Goal: Book appointment/travel/reservation

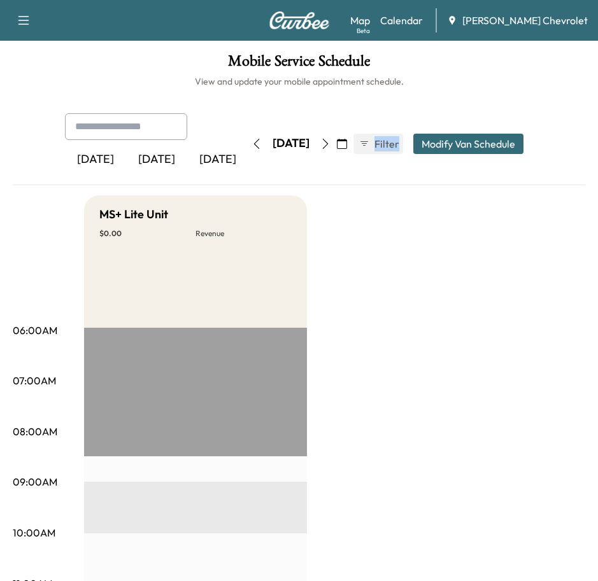
click at [34, 21] on button "button" at bounding box center [23, 20] width 27 height 20
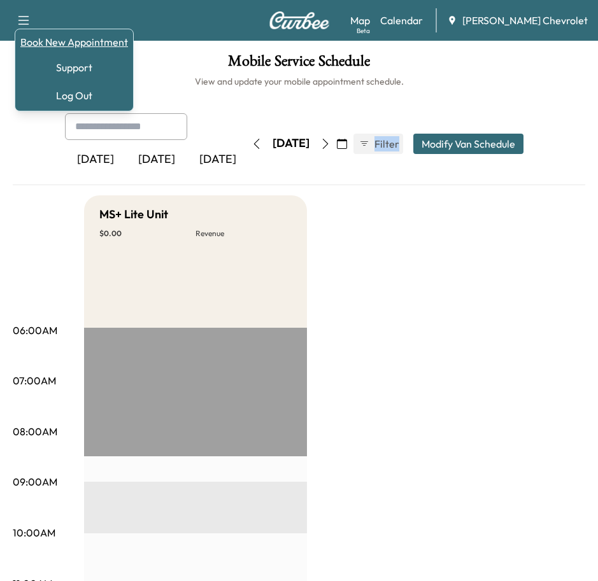
click at [90, 44] on link "Book New Appointment" at bounding box center [74, 41] width 108 height 15
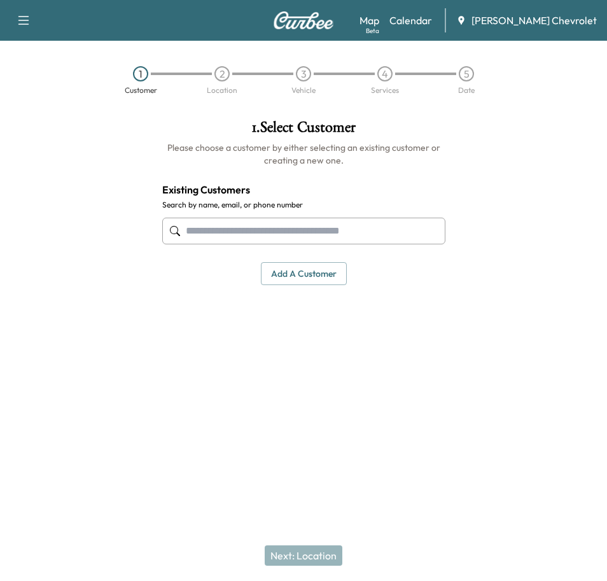
click at [299, 227] on input "text" at bounding box center [303, 231] width 283 height 27
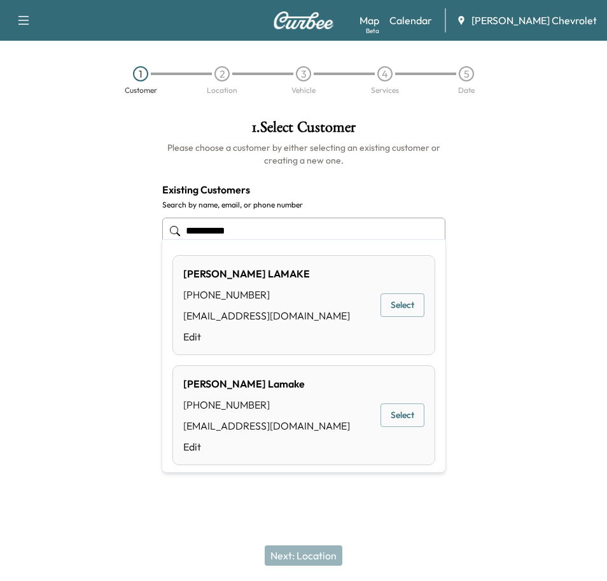
click at [416, 306] on button "Select" at bounding box center [403, 305] width 44 height 24
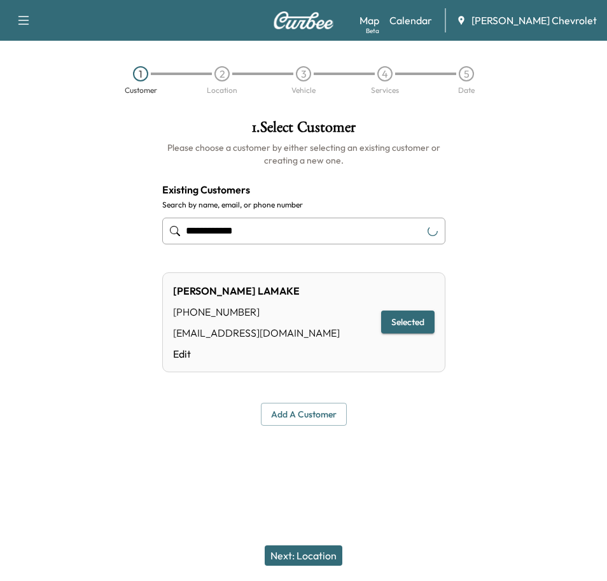
type input "**********"
click at [309, 561] on button "Next: Location" at bounding box center [304, 556] width 78 height 20
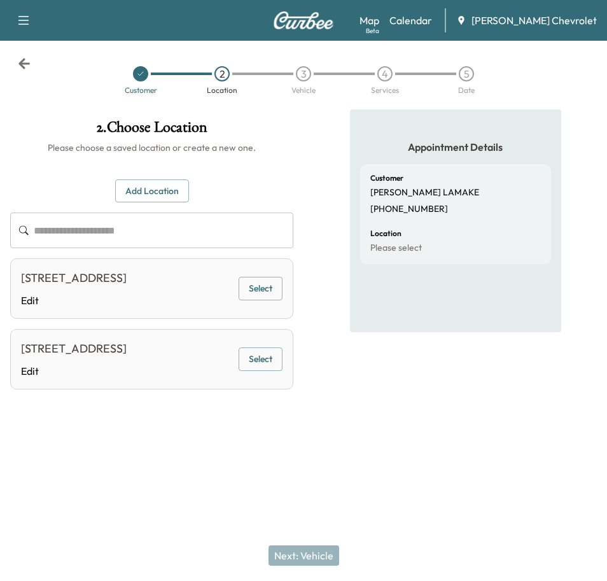
click at [265, 286] on button "Select" at bounding box center [261, 289] width 44 height 24
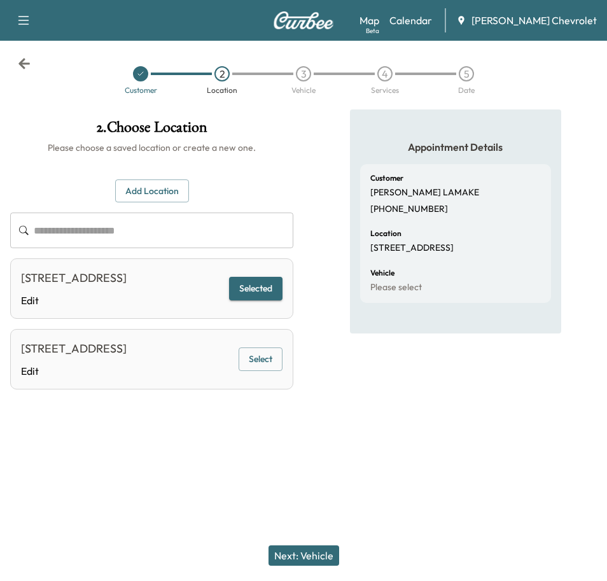
click at [318, 557] on button "Next: Vehicle" at bounding box center [304, 556] width 71 height 20
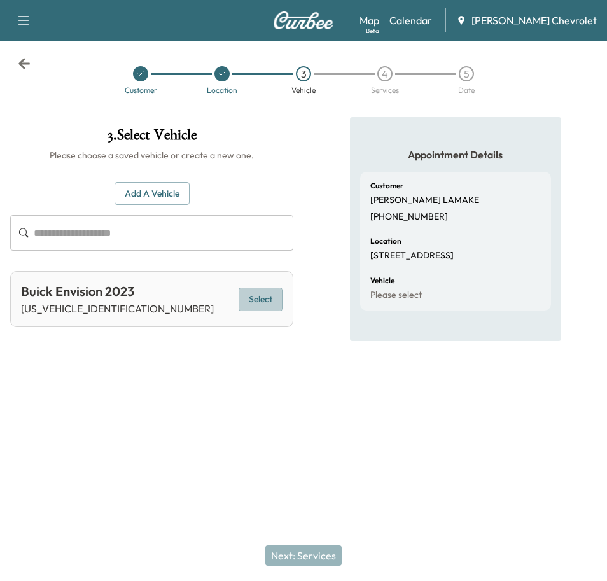
click at [255, 288] on button "Select" at bounding box center [261, 300] width 44 height 24
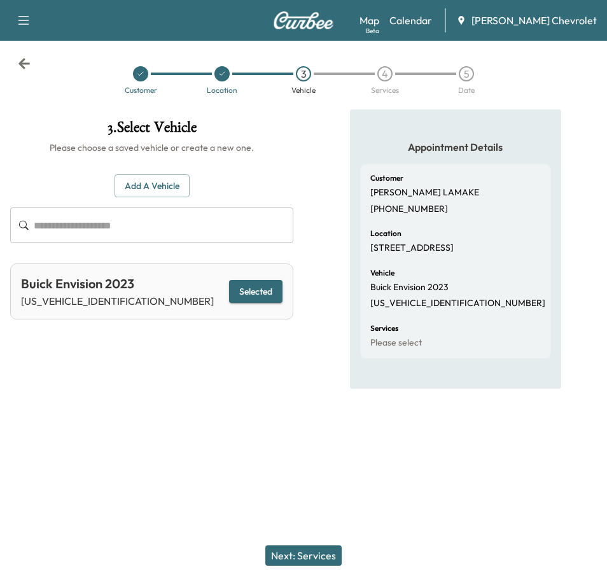
click at [295, 557] on button "Next: Services" at bounding box center [303, 556] width 76 height 20
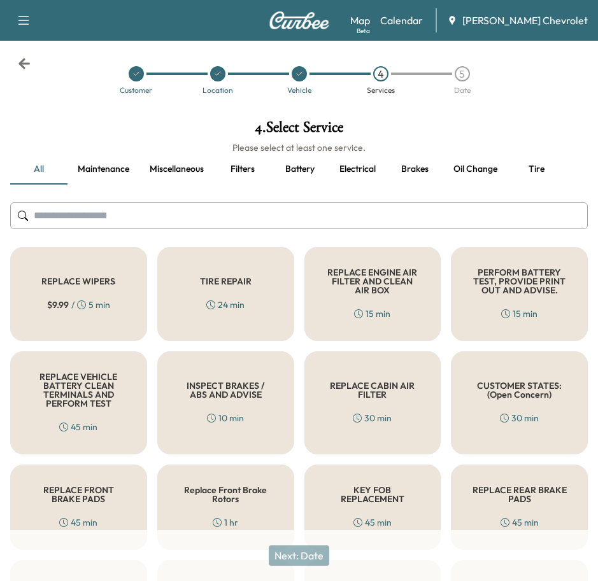
click at [227, 207] on input "text" at bounding box center [298, 215] width 577 height 27
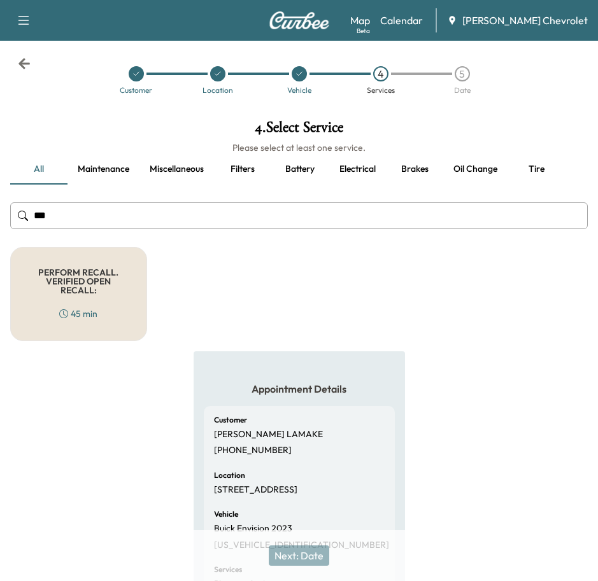
type input "***"
click at [86, 307] on div "45 min" at bounding box center [78, 313] width 38 height 13
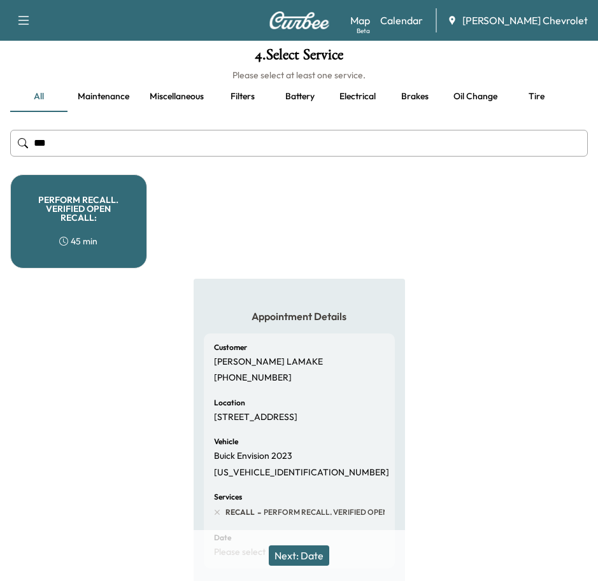
scroll to position [141, 0]
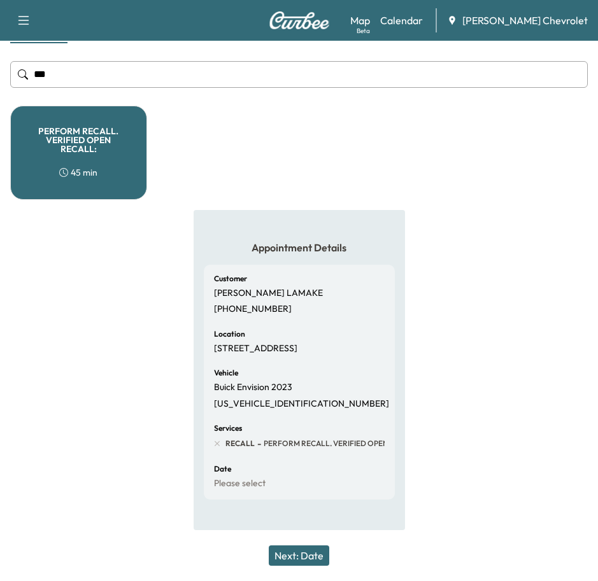
click at [302, 553] on button "Next: Date" at bounding box center [299, 556] width 60 height 20
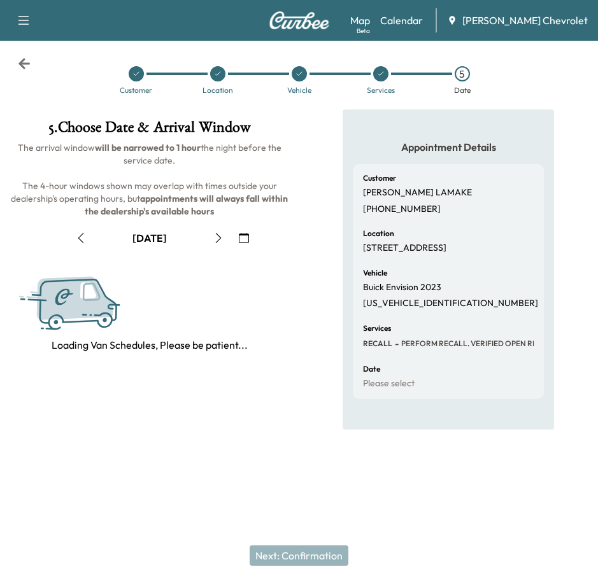
scroll to position [0, 0]
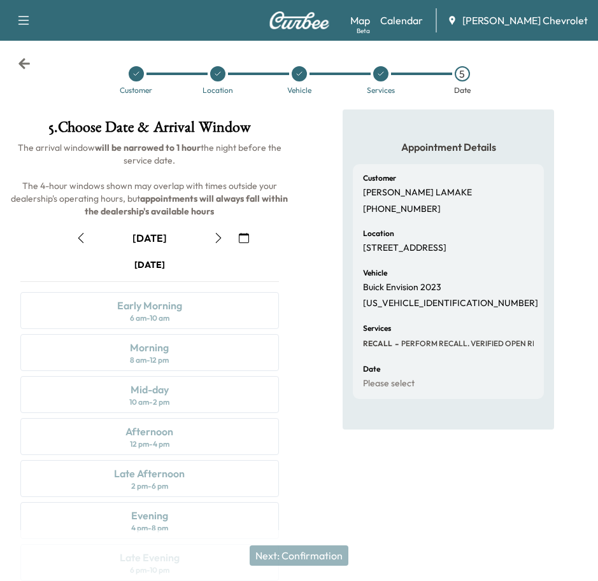
click at [222, 233] on icon "button" at bounding box center [218, 238] width 10 height 10
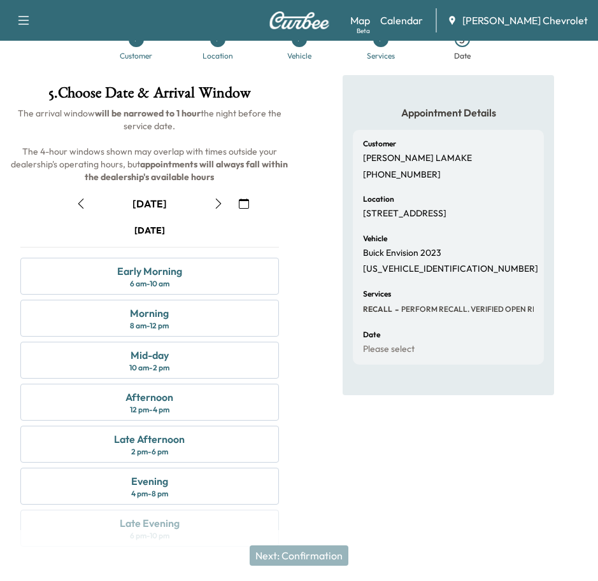
scroll to position [64, 0]
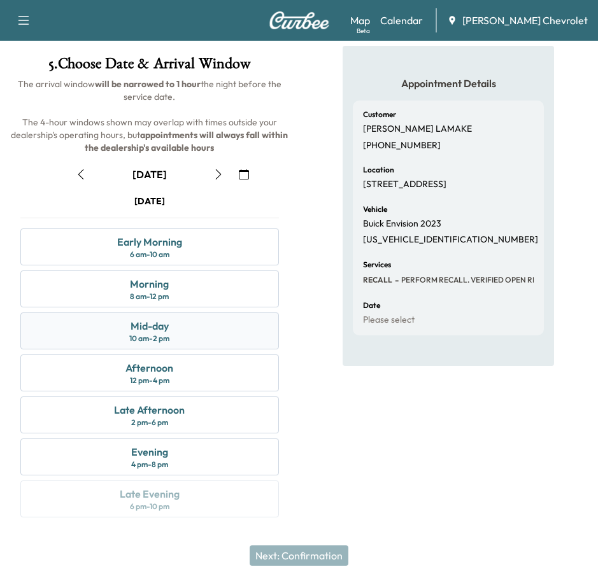
click at [219, 313] on div "Mid-day 10 am - 2 pm" at bounding box center [149, 331] width 258 height 37
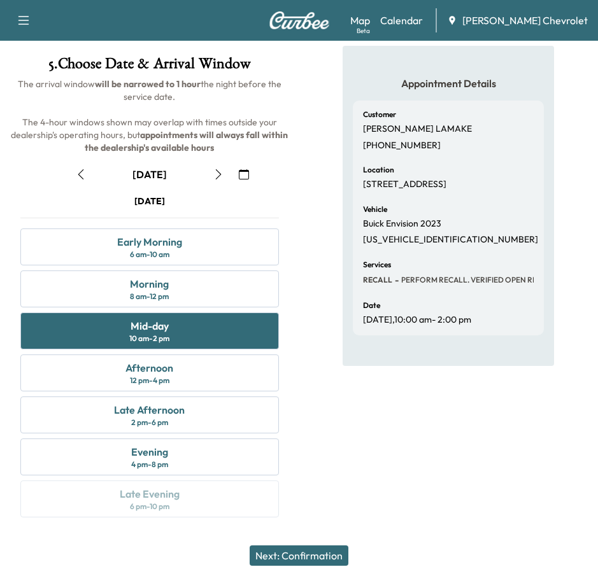
click at [326, 553] on button "Next: Confirmation" at bounding box center [299, 556] width 99 height 20
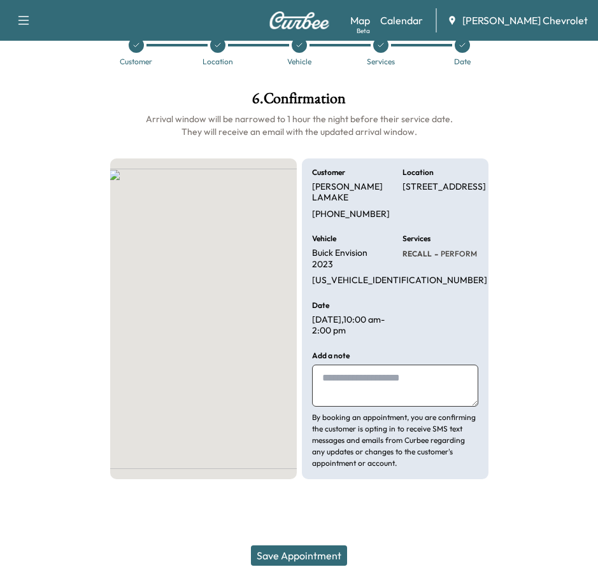
scroll to position [0, 0]
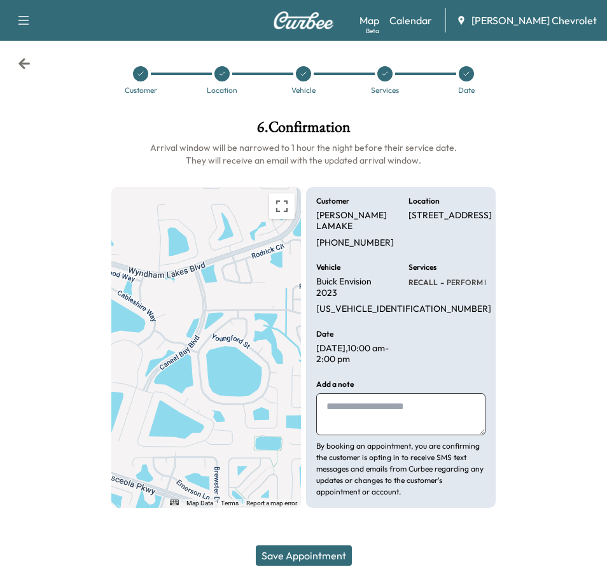
click at [393, 393] on textarea at bounding box center [400, 414] width 169 height 42
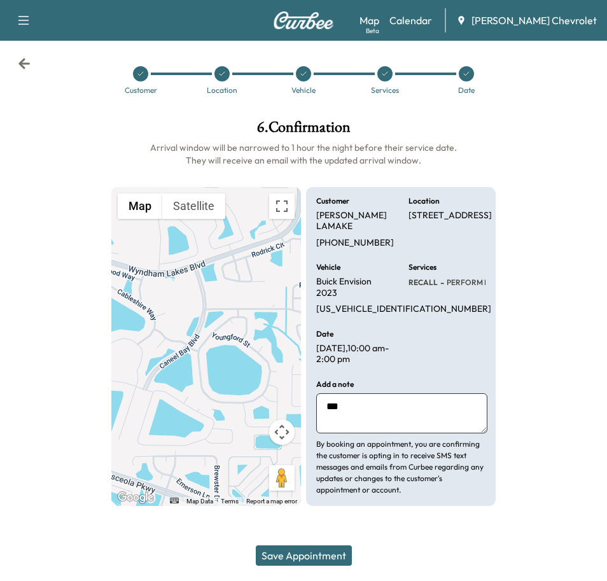
type textarea "**"
click at [308, 562] on button "Save Appointment" at bounding box center [304, 556] width 96 height 20
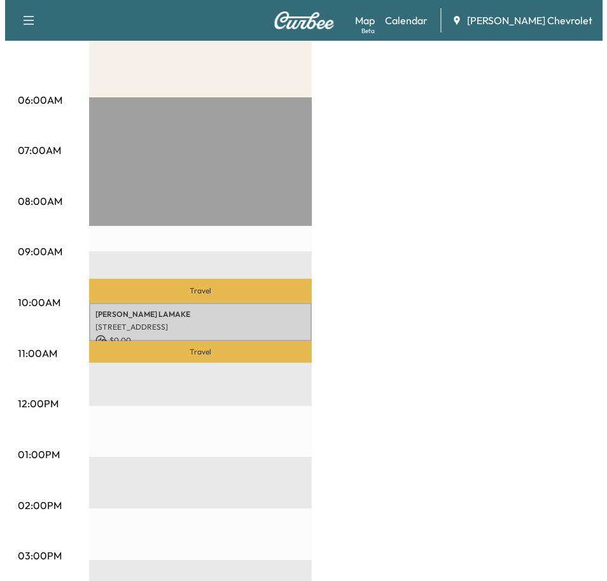
scroll to position [255, 0]
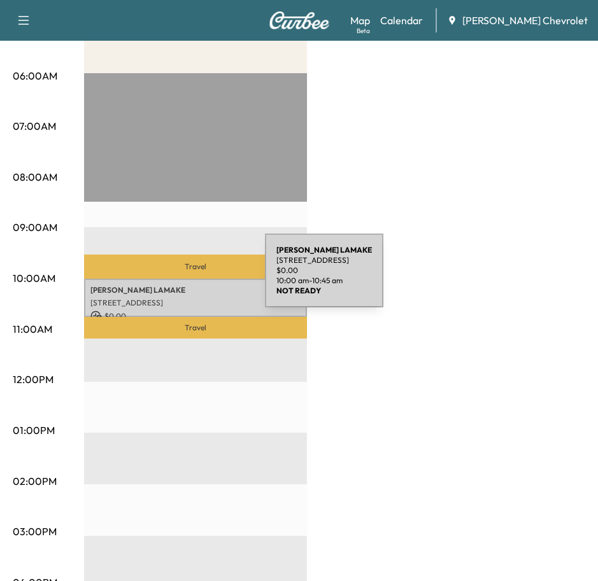
click at [169, 285] on p "[PERSON_NAME]" at bounding box center [195, 290] width 210 height 10
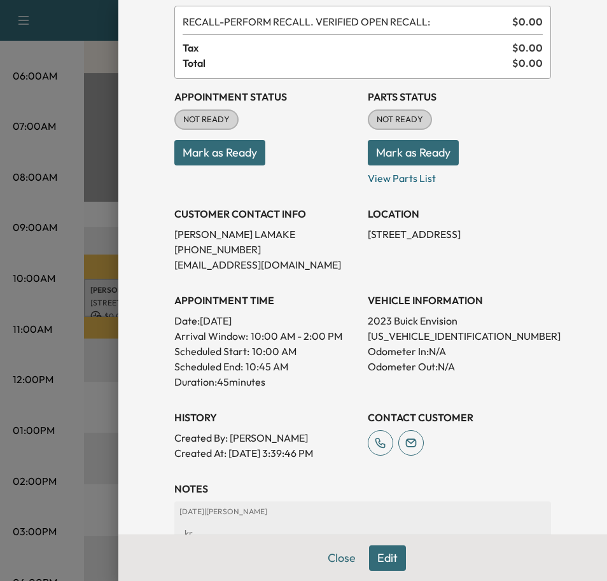
scroll to position [0, 0]
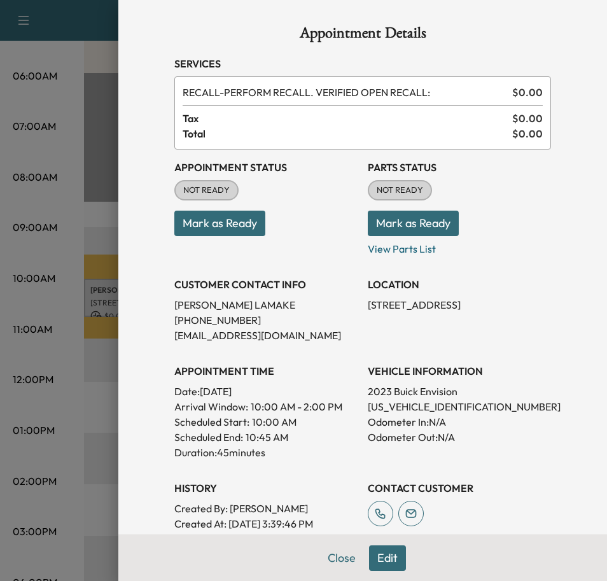
click at [209, 215] on button "Mark as Ready" at bounding box center [219, 223] width 91 height 25
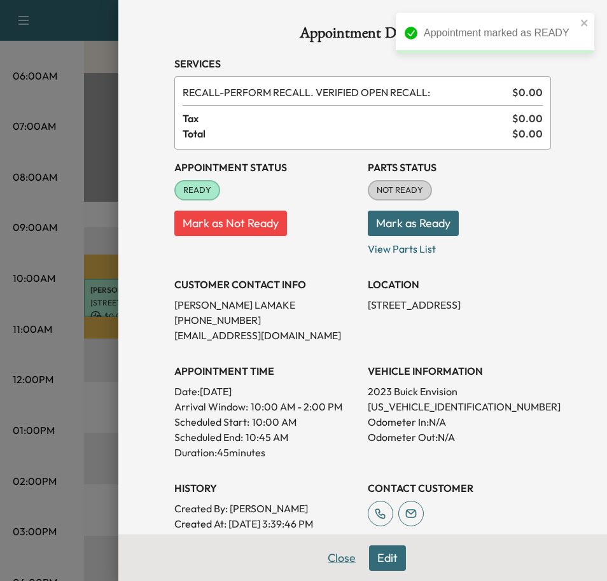
click at [344, 558] on button "Close" at bounding box center [342, 558] width 45 height 25
